Goal: Use online tool/utility: Utilize a website feature to perform a specific function

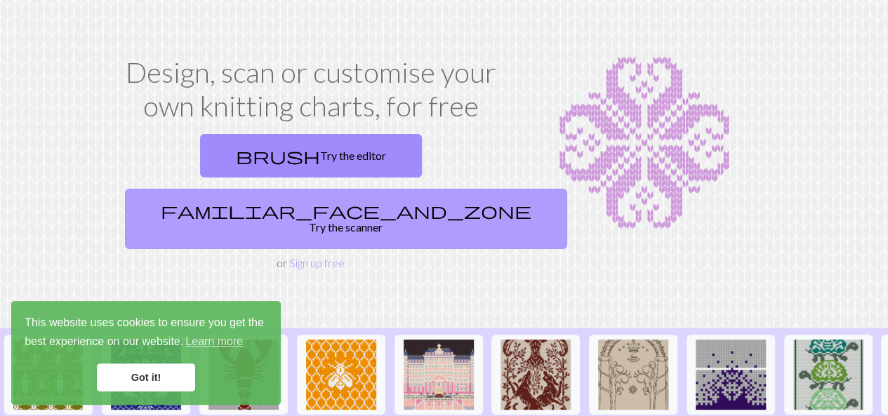
click at [397, 189] on link "familiar_face_and_zone Try the scanner" at bounding box center [346, 219] width 442 height 60
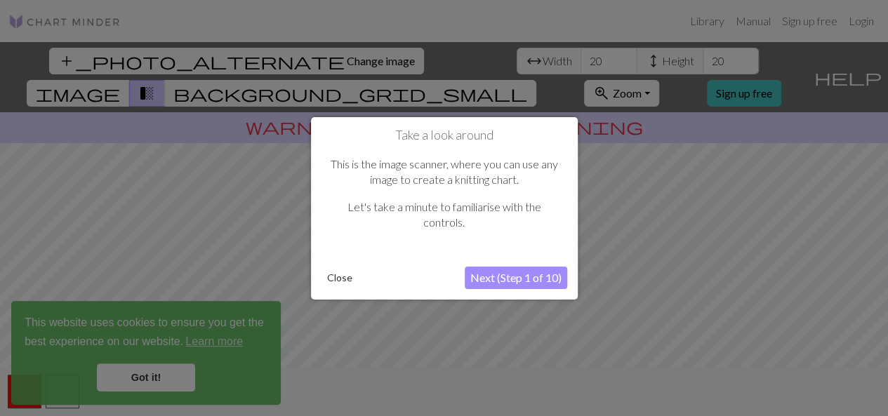
scroll to position [6, 0]
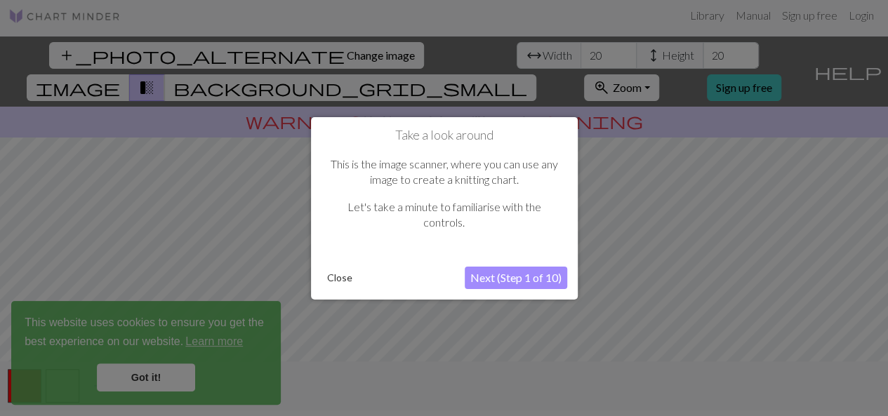
click at [514, 274] on button "Next (Step 1 of 10)" at bounding box center [516, 278] width 102 height 22
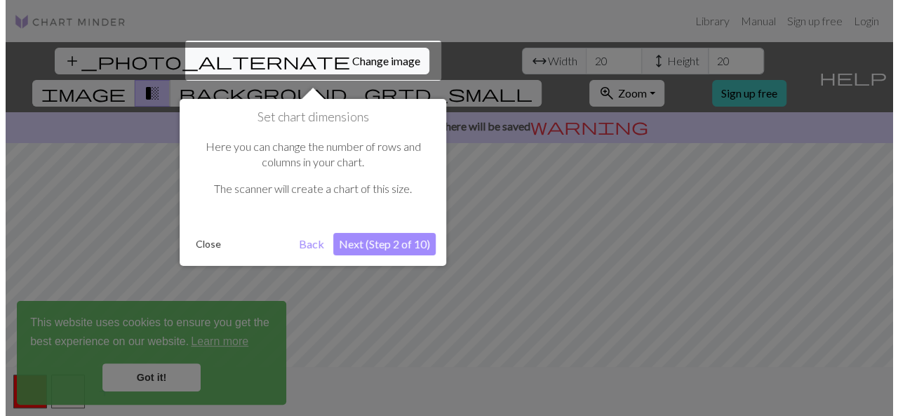
scroll to position [0, 0]
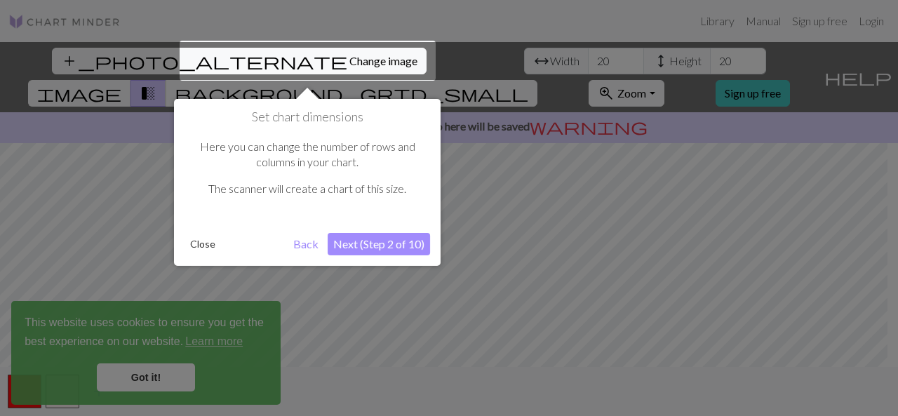
click at [404, 244] on button "Next (Step 2 of 10)" at bounding box center [379, 244] width 102 height 22
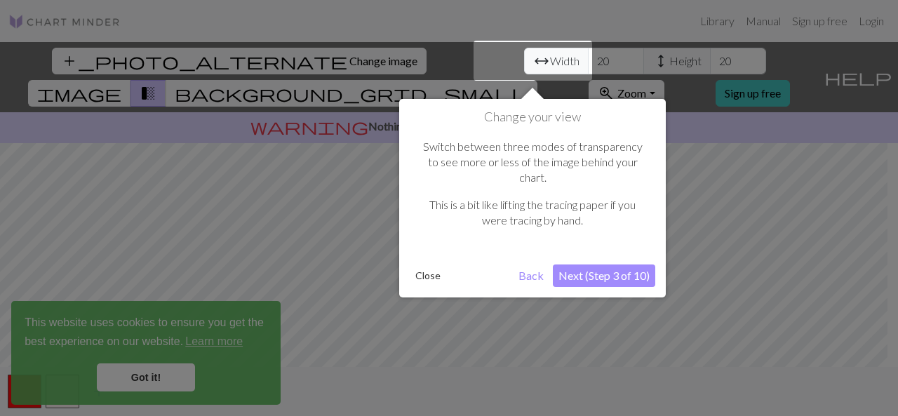
click at [599, 265] on button "Next (Step 3 of 10)" at bounding box center [604, 276] width 102 height 22
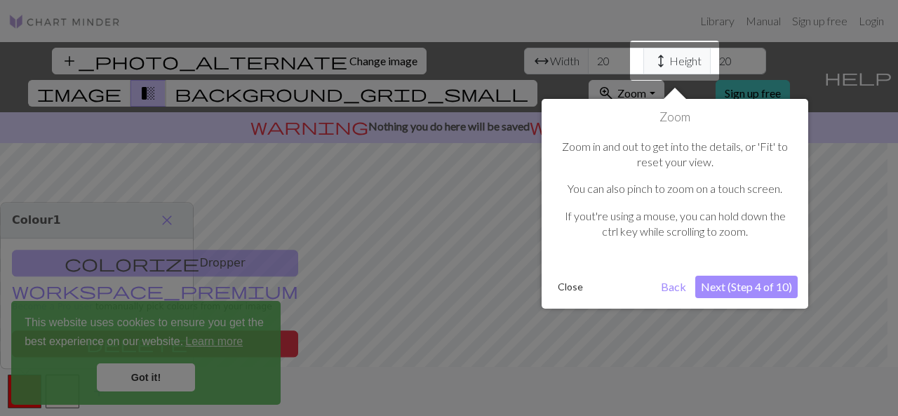
click at [720, 295] on button "Next (Step 4 of 10)" at bounding box center [746, 287] width 102 height 22
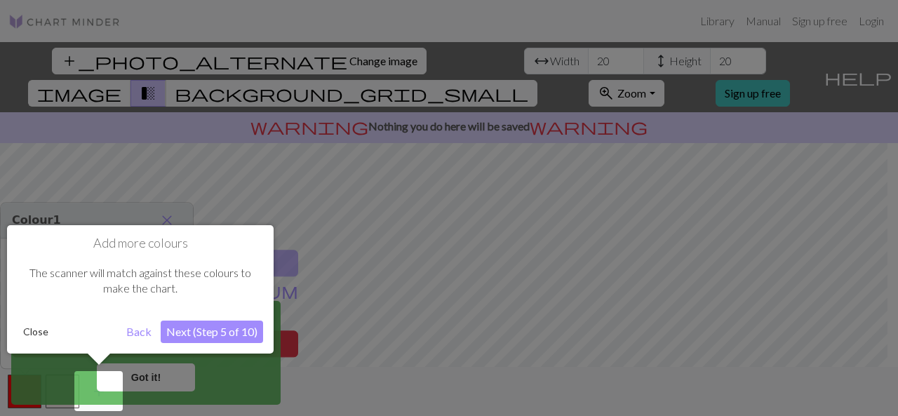
click at [191, 329] on button "Next (Step 5 of 10)" at bounding box center [212, 332] width 102 height 22
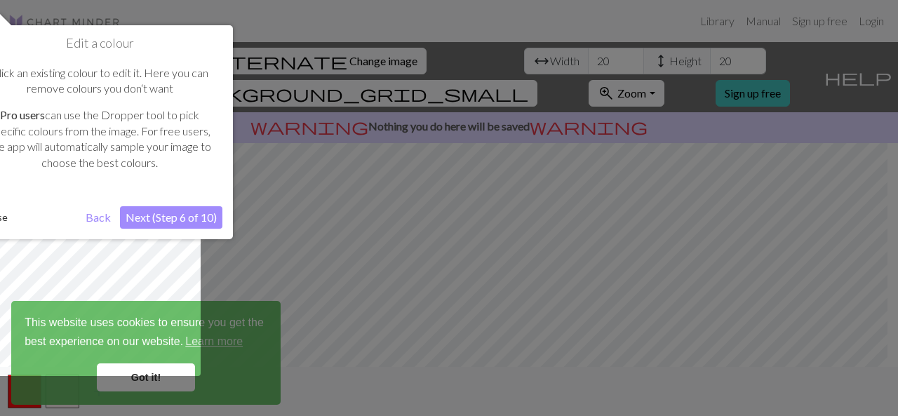
click at [159, 210] on button "Next (Step 6 of 10)" at bounding box center [171, 217] width 102 height 22
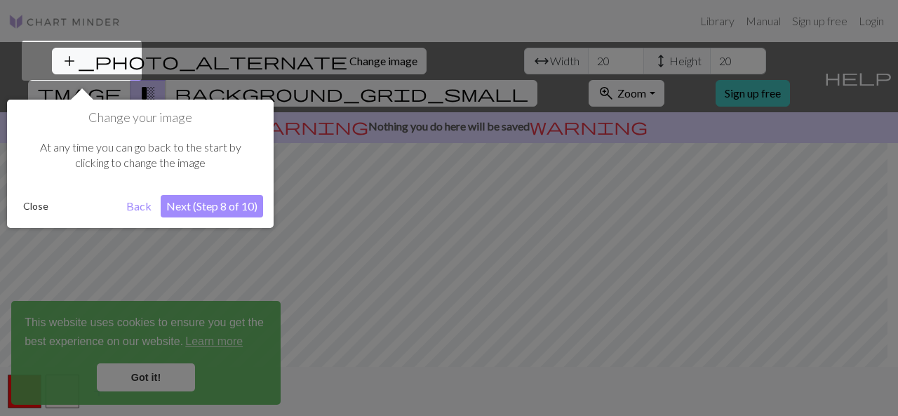
click at [184, 207] on button "Next (Step 8 of 10)" at bounding box center [212, 206] width 102 height 22
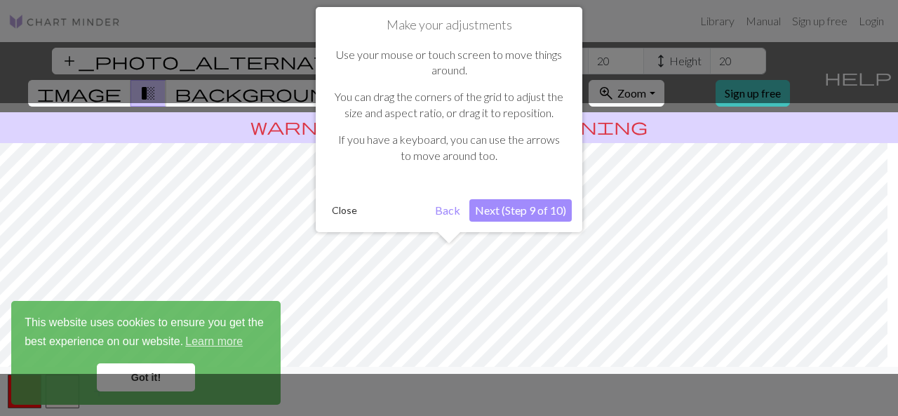
click at [528, 210] on button "Next (Step 9 of 10)" at bounding box center [520, 210] width 102 height 22
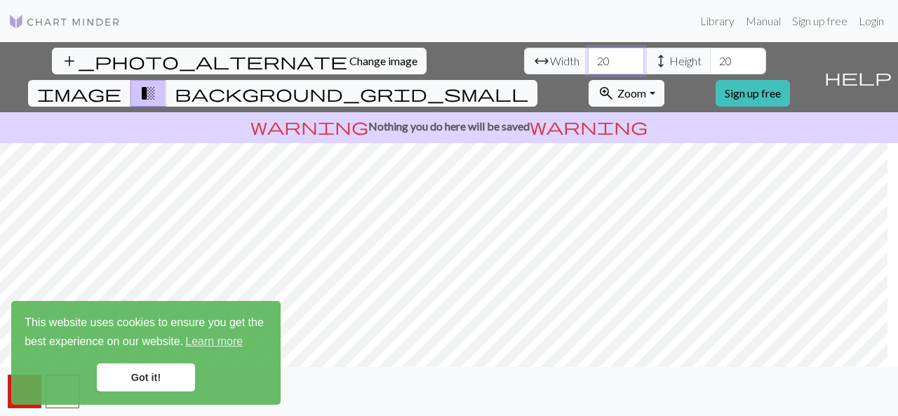
click at [588, 61] on input "20" at bounding box center [616, 61] width 56 height 27
drag, startPoint x: 271, startPoint y: 64, endPoint x: 219, endPoint y: 80, distance: 54.4
click at [219, 80] on div "add_photo_alternate Change image arrow_range Width 20 height Height 20 image tr…" at bounding box center [449, 229] width 898 height 374
type input "30"
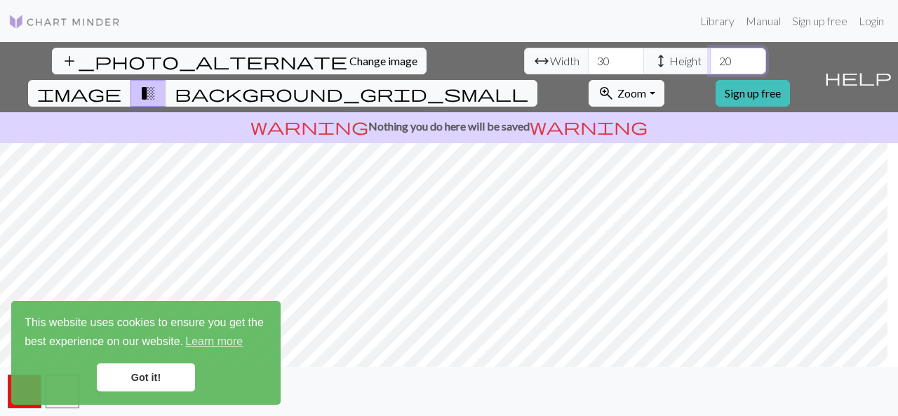
click at [710, 58] on input "20" at bounding box center [738, 61] width 56 height 27
drag, startPoint x: 399, startPoint y: 58, endPoint x: 379, endPoint y: 60, distance: 19.8
click at [710, 60] on input "20" at bounding box center [738, 61] width 56 height 27
type input "35"
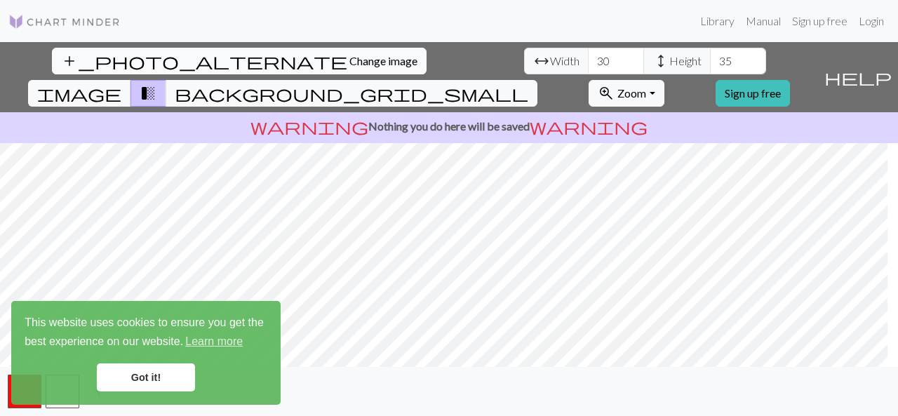
click at [349, 65] on span "Change image" at bounding box center [383, 60] width 68 height 13
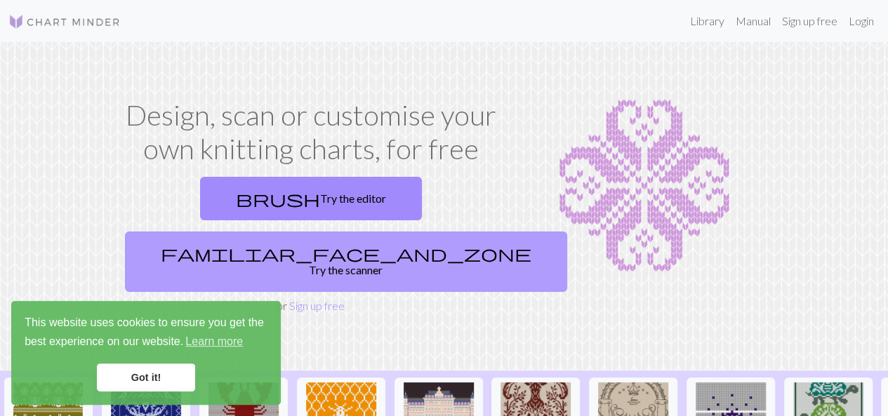
click at [373, 243] on span "familiar_face_and_zone" at bounding box center [346, 253] width 370 height 20
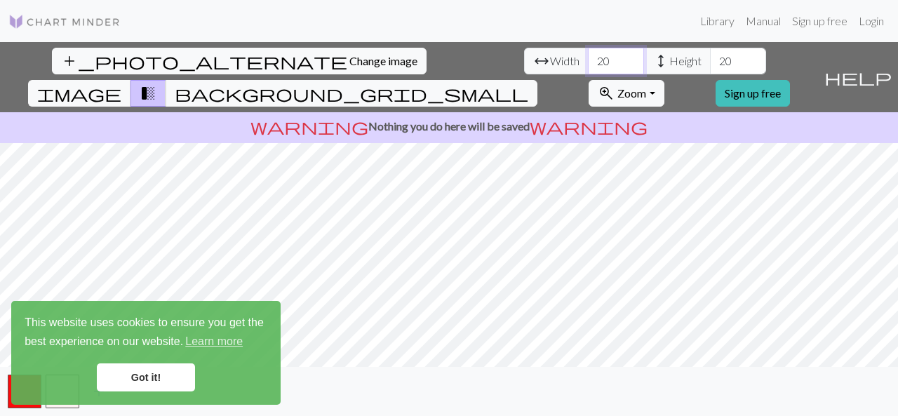
click at [588, 48] on input "20" at bounding box center [616, 61] width 56 height 27
type input "2"
type input "0"
type input "30"
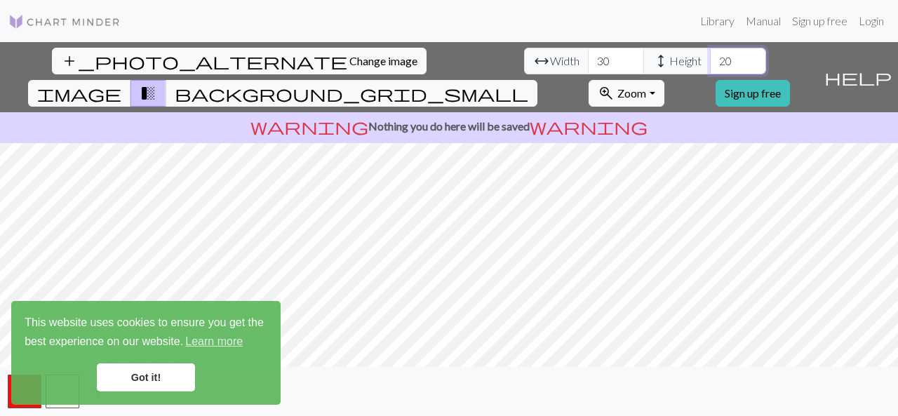
click at [710, 59] on input "20" at bounding box center [738, 61] width 56 height 27
click at [710, 58] on input "20" at bounding box center [738, 61] width 56 height 27
type input "2"
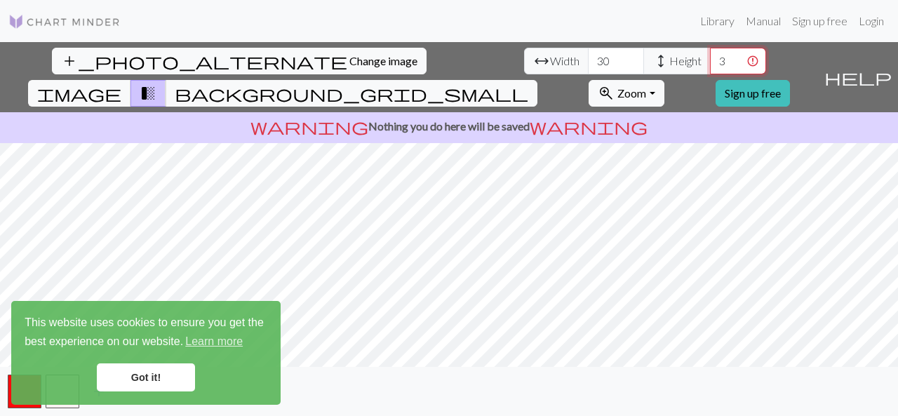
type input "35"
click at [528, 83] on span "background_grid_small" at bounding box center [352, 93] width 354 height 20
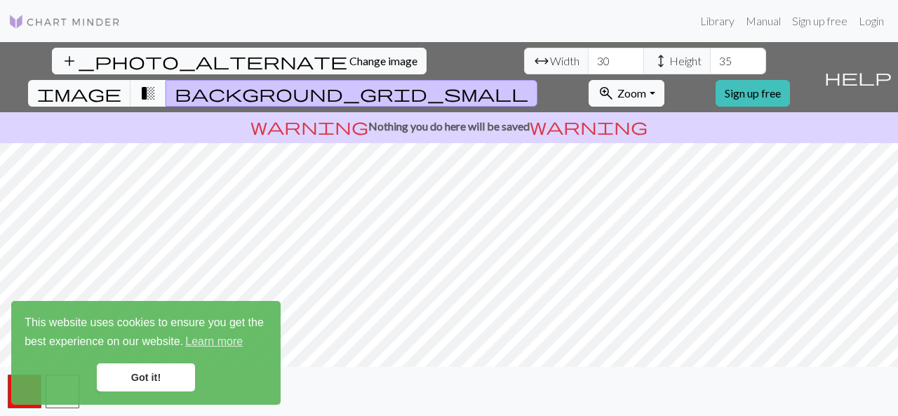
click at [156, 83] on span "transition_fade" at bounding box center [148, 93] width 17 height 20
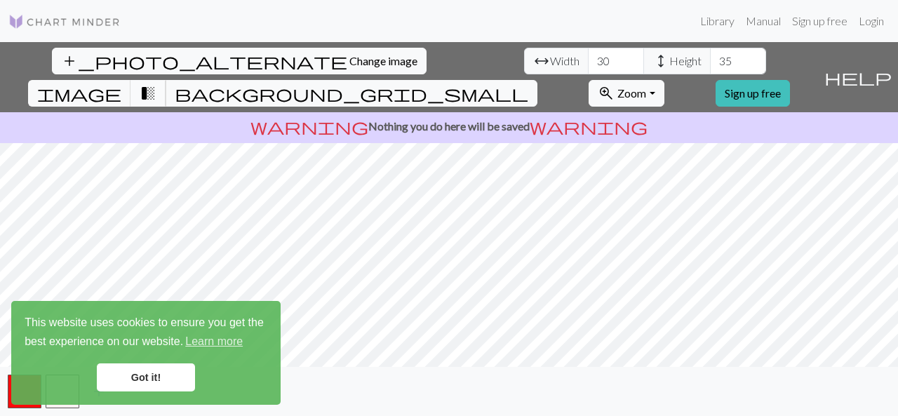
click at [156, 83] on span "transition_fade" at bounding box center [148, 93] width 17 height 20
click at [121, 83] on span "image" at bounding box center [79, 93] width 84 height 20
click at [166, 80] on button "transition_fade" at bounding box center [149, 93] width 36 height 27
click at [537, 80] on button "background_grid_small" at bounding box center [352, 93] width 372 height 27
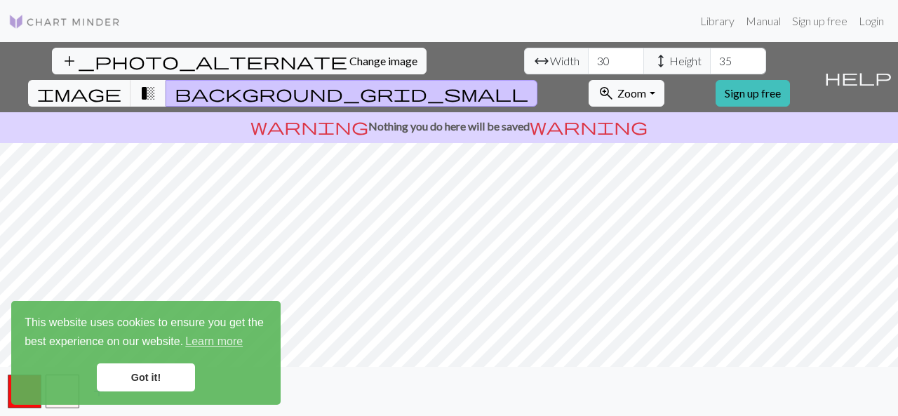
click at [602, 373] on div "add_photo_alternate Change image arrow_range Width 30 height Height 35 image tr…" at bounding box center [449, 229] width 898 height 374
click at [528, 83] on span "background_grid_small" at bounding box center [352, 93] width 354 height 20
click at [158, 370] on link "Got it!" at bounding box center [146, 377] width 98 height 28
